Goal: Navigation & Orientation: Find specific page/section

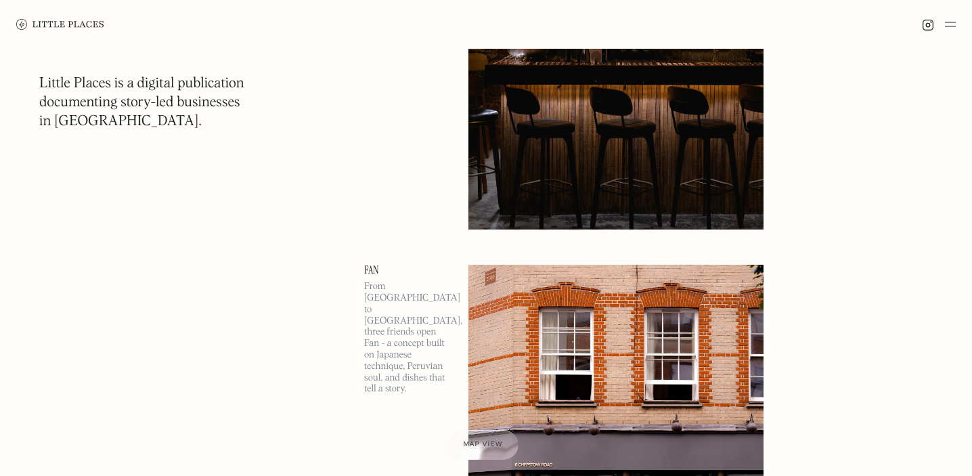
scroll to position [1083, 0]
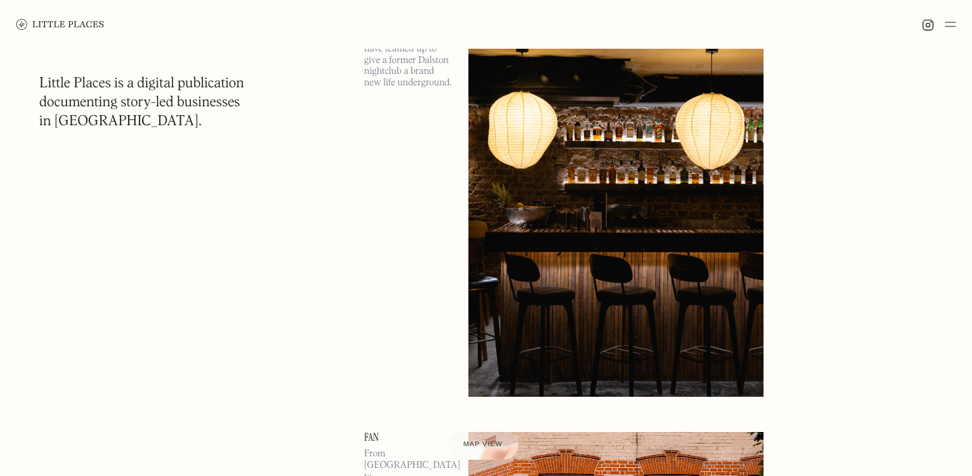
click at [79, 20] on img at bounding box center [60, 24] width 88 height 11
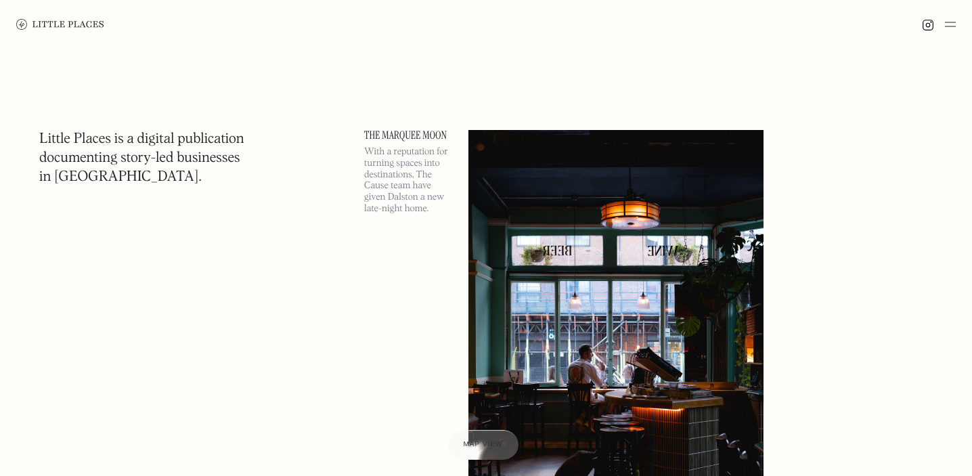
click at [75, 24] on img at bounding box center [60, 24] width 88 height 11
click at [955, 30] on div at bounding box center [486, 24] width 972 height 49
click at [950, 24] on img at bounding box center [950, 24] width 11 height 16
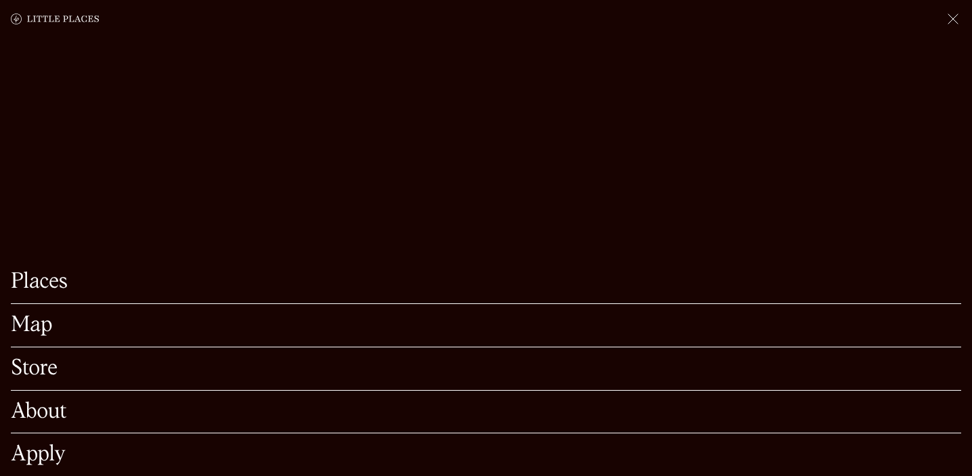
scroll to position [74, 0]
click at [36, 317] on link "Map" at bounding box center [486, 325] width 950 height 21
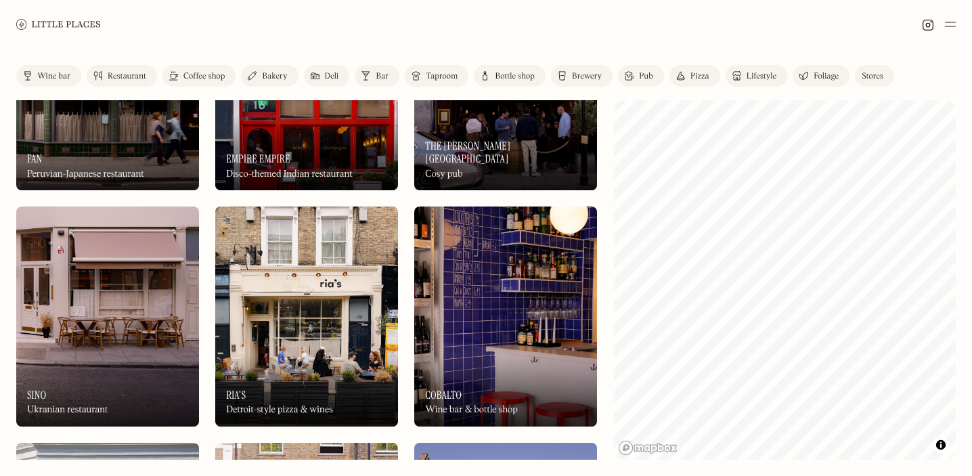
scroll to position [397, 0]
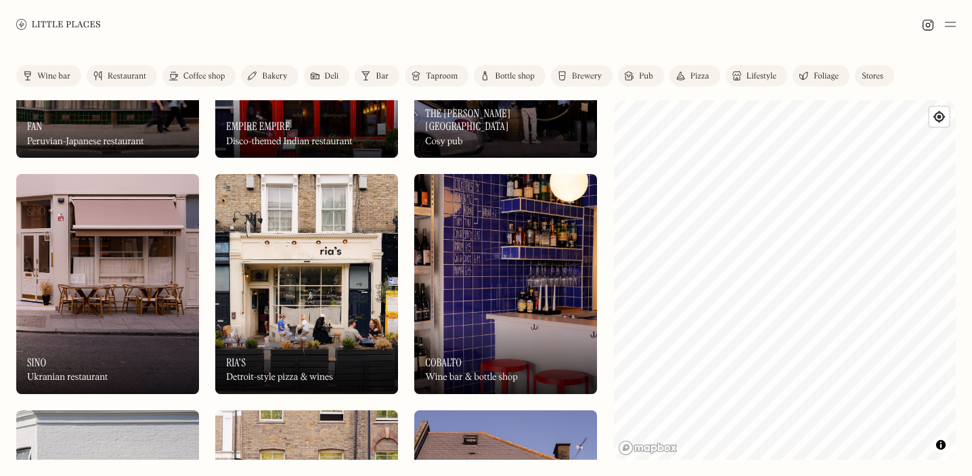
click at [635, 74] on link "Pub" at bounding box center [641, 76] width 46 height 22
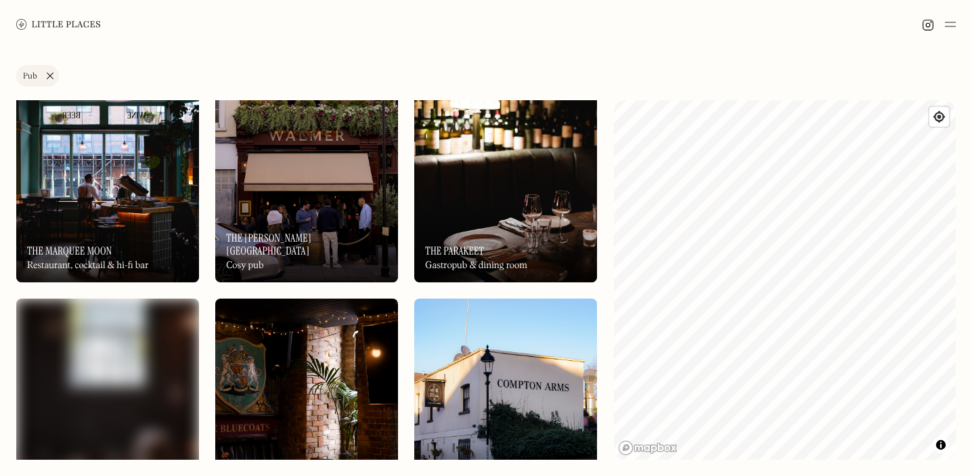
scroll to position [157, 0]
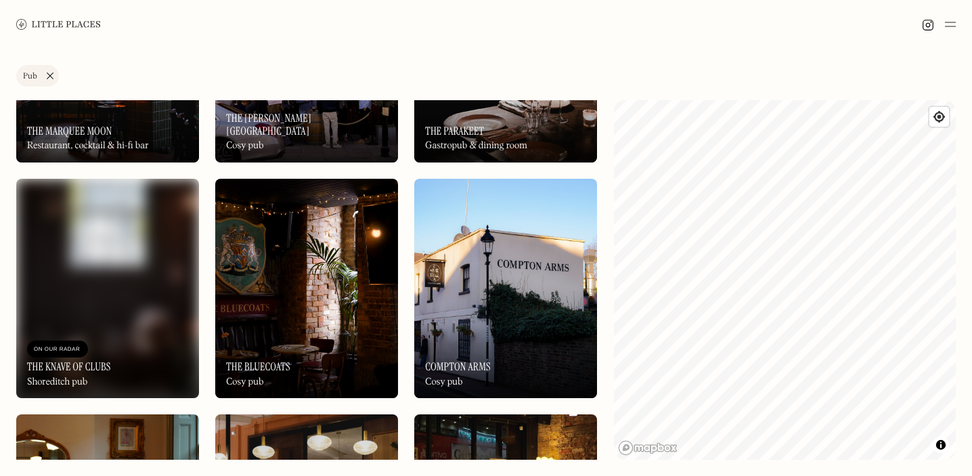
click at [122, 260] on img at bounding box center [107, 288] width 183 height 219
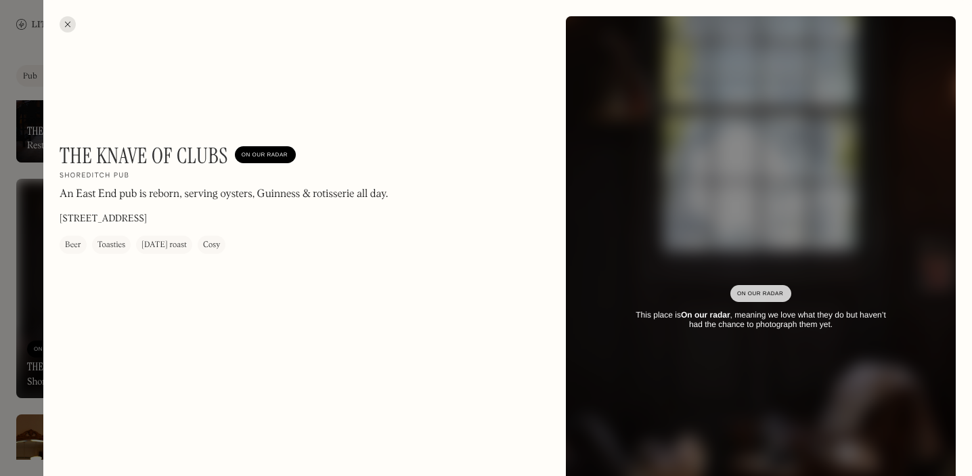
click at [16, 258] on div at bounding box center [486, 238] width 972 height 476
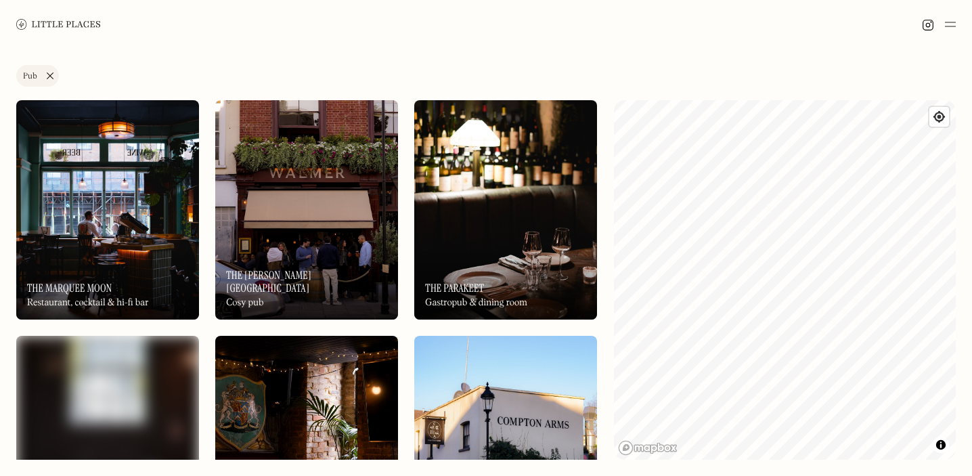
click at [49, 77] on link "Pub" at bounding box center [37, 76] width 43 height 22
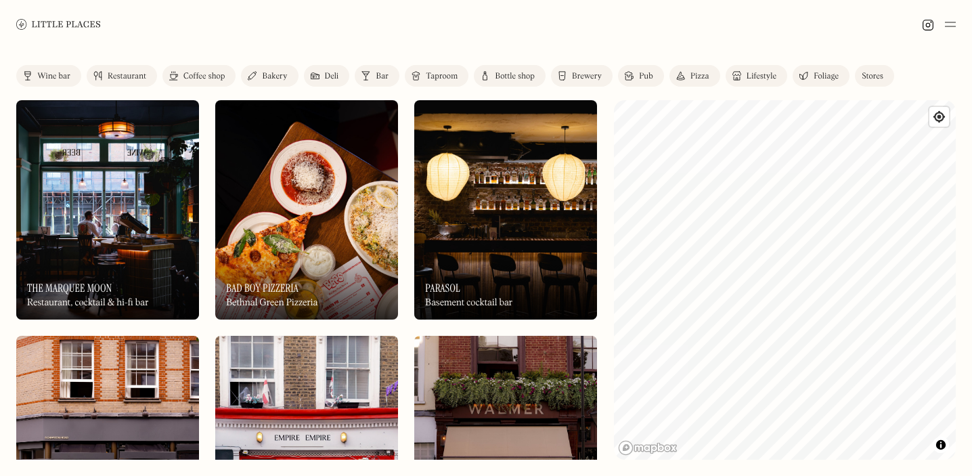
click at [57, 84] on link "Wine bar" at bounding box center [48, 76] width 65 height 22
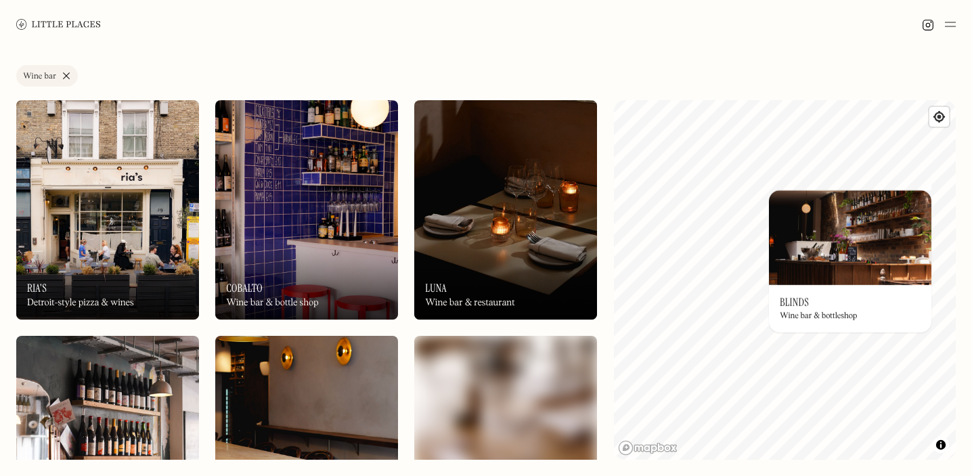
click at [893, 299] on div "© Mapbox © OpenStreetMap Improve this map On Our Radar Blinds Wine bar & bottle…" at bounding box center [785, 279] width 342 height 359
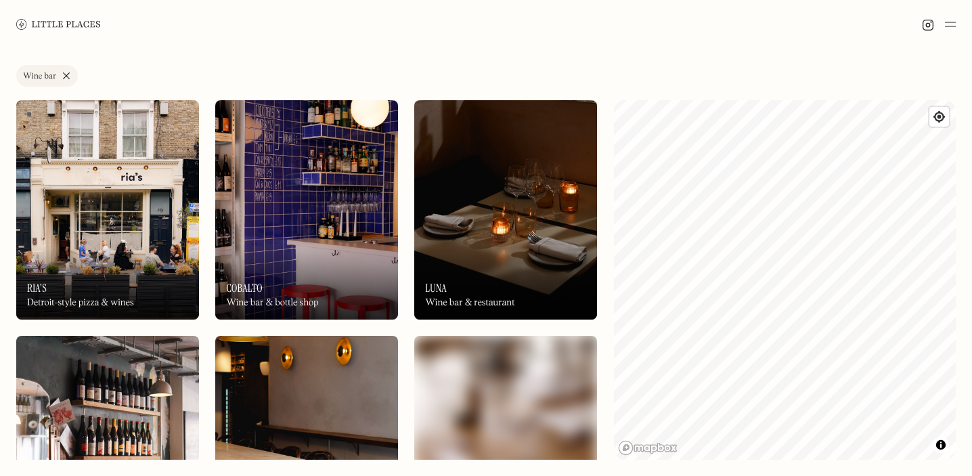
click at [67, 74] on link "Wine bar" at bounding box center [47, 76] width 62 height 22
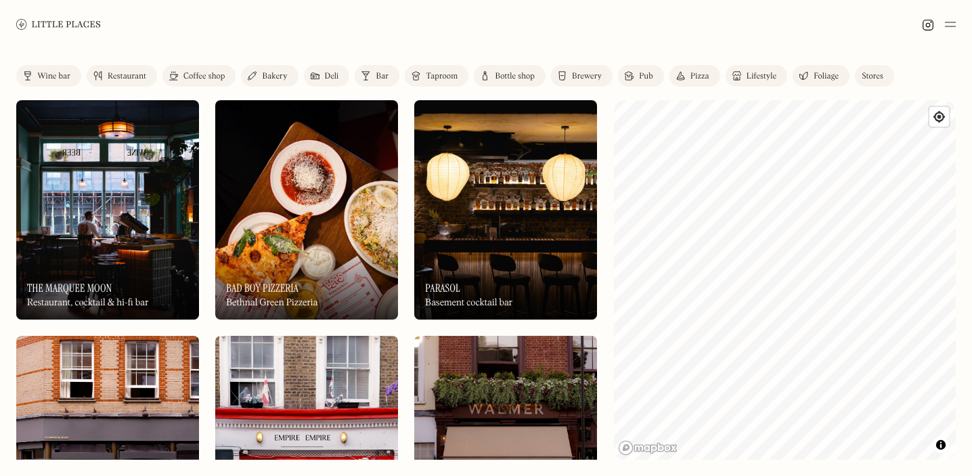
click at [637, 74] on link "Pub" at bounding box center [641, 76] width 46 height 22
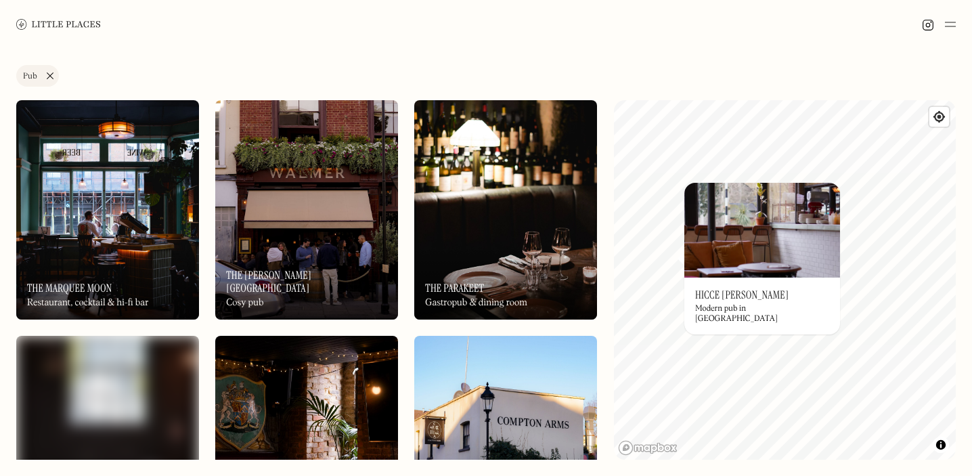
click at [759, 262] on img at bounding box center [762, 230] width 156 height 95
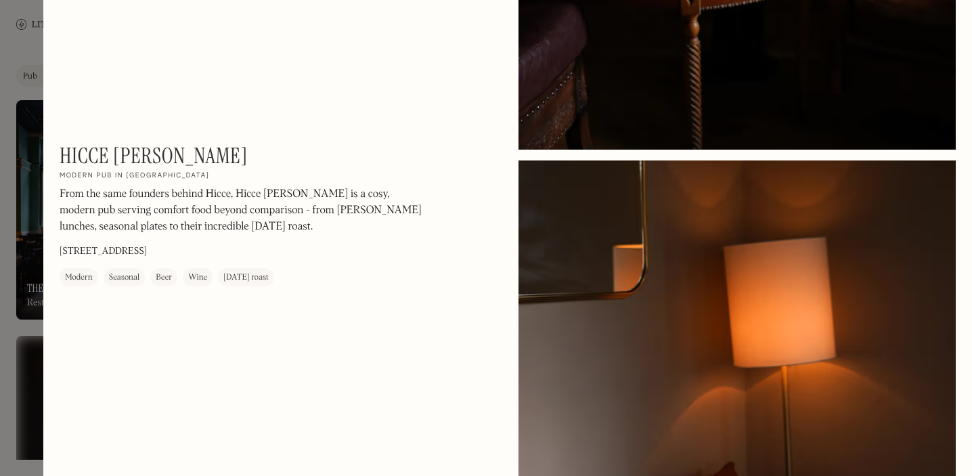
scroll to position [3156, 0]
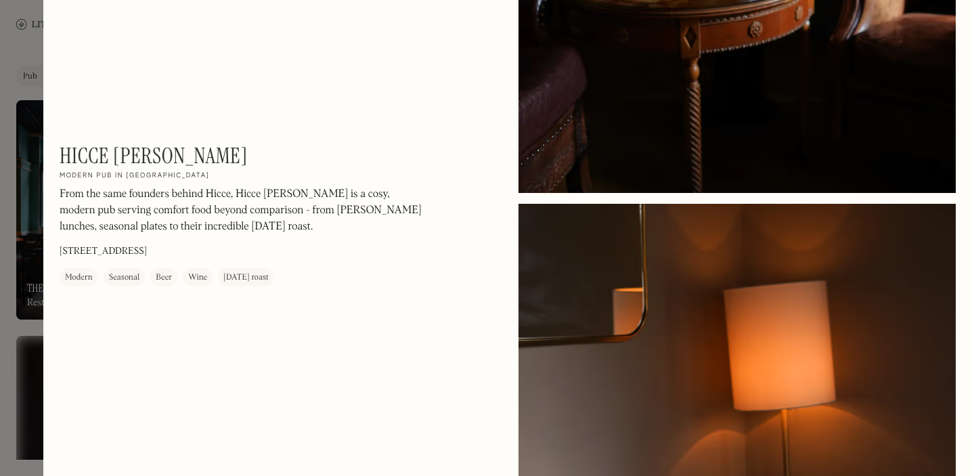
click at [20, 364] on div at bounding box center [486, 238] width 972 height 476
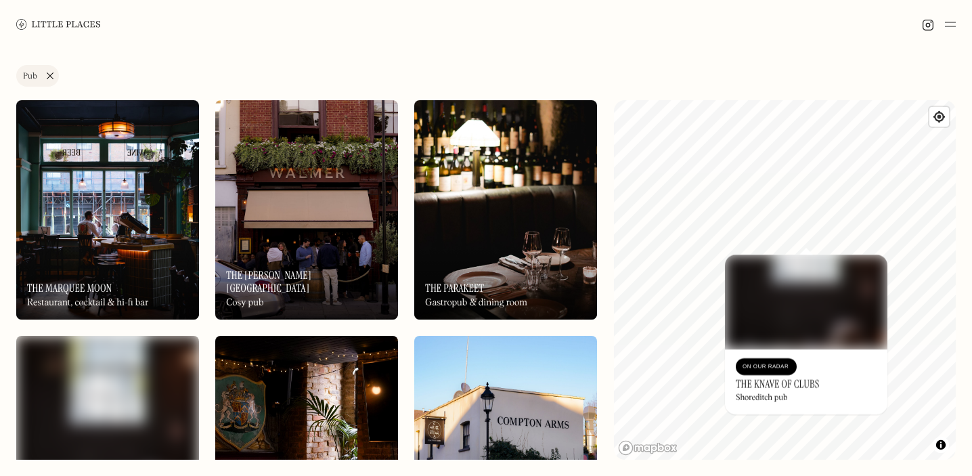
click at [832, 299] on div "© Mapbox © OpenStreetMap Improve this map On Our Radar The Knave of Clubs Shore…" at bounding box center [785, 279] width 342 height 359
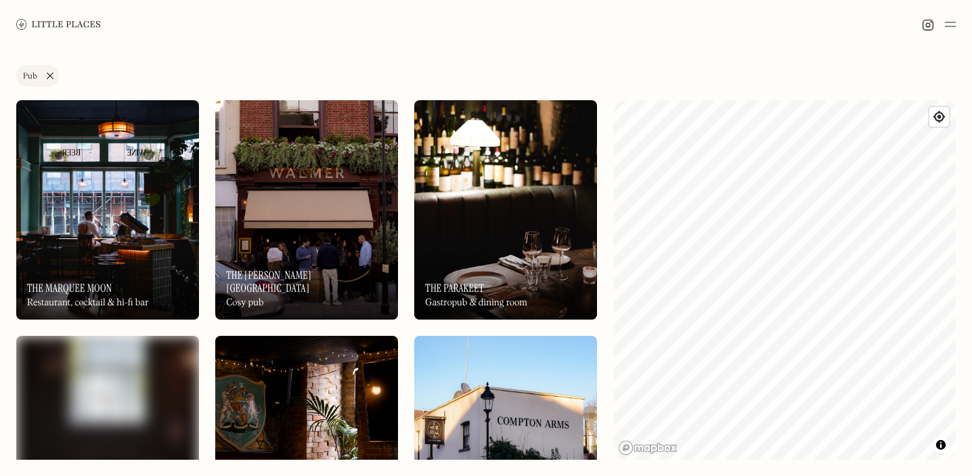
click at [727, 460] on div "Label Pub Wine bar Restaurant Coffee shop Bakery Deli Bar Taproom Bottle shop B…" at bounding box center [486, 262] width 972 height 427
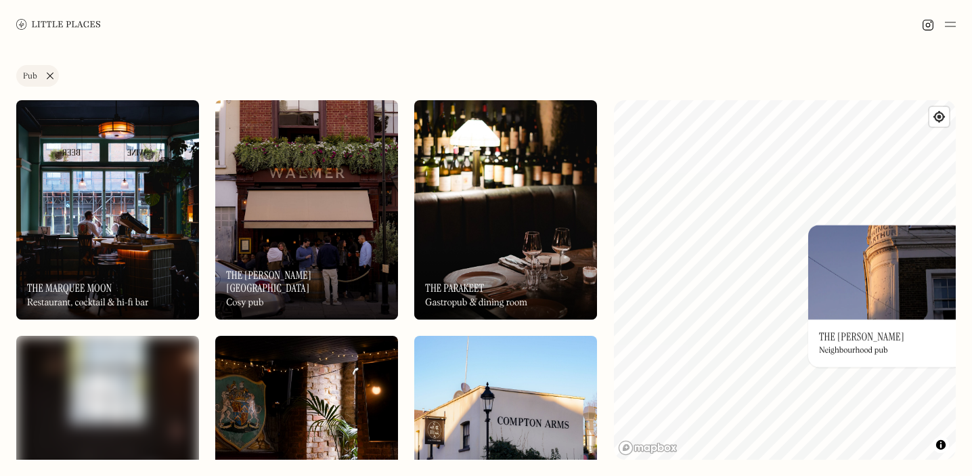
click at [894, 348] on div "© Mapbox © OpenStreetMap Improve this map On Our Radar The Prince Arthur Neighb…" at bounding box center [785, 279] width 342 height 359
